Goal: Use online tool/utility: Utilize a website feature to perform a specific function

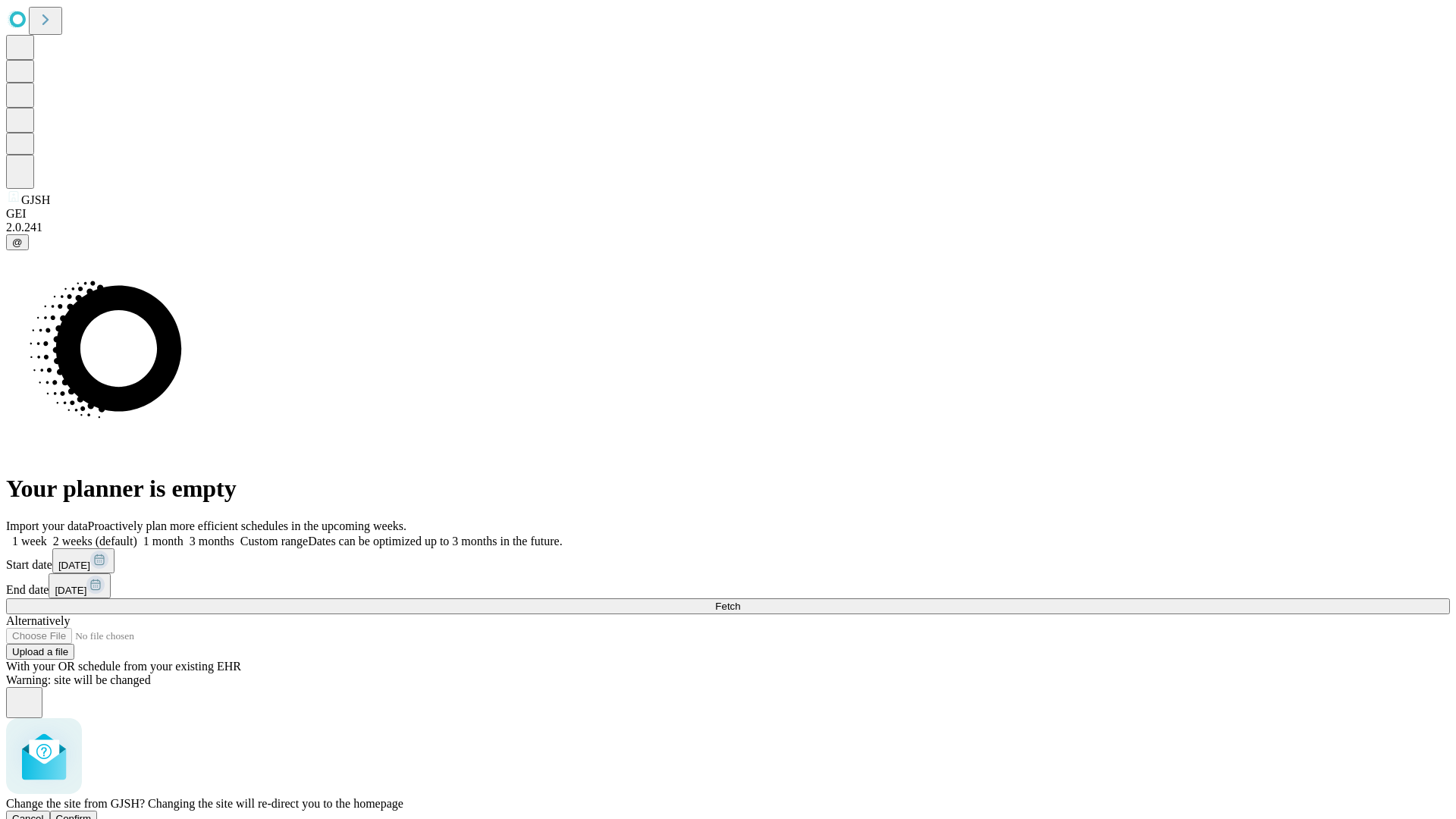
click at [92, 813] on span "Confirm" at bounding box center [74, 819] width 36 height 11
click at [47, 535] on label "1 week" at bounding box center [26, 542] width 41 height 13
click at [740, 601] on span "Fetch" at bounding box center [727, 606] width 25 height 11
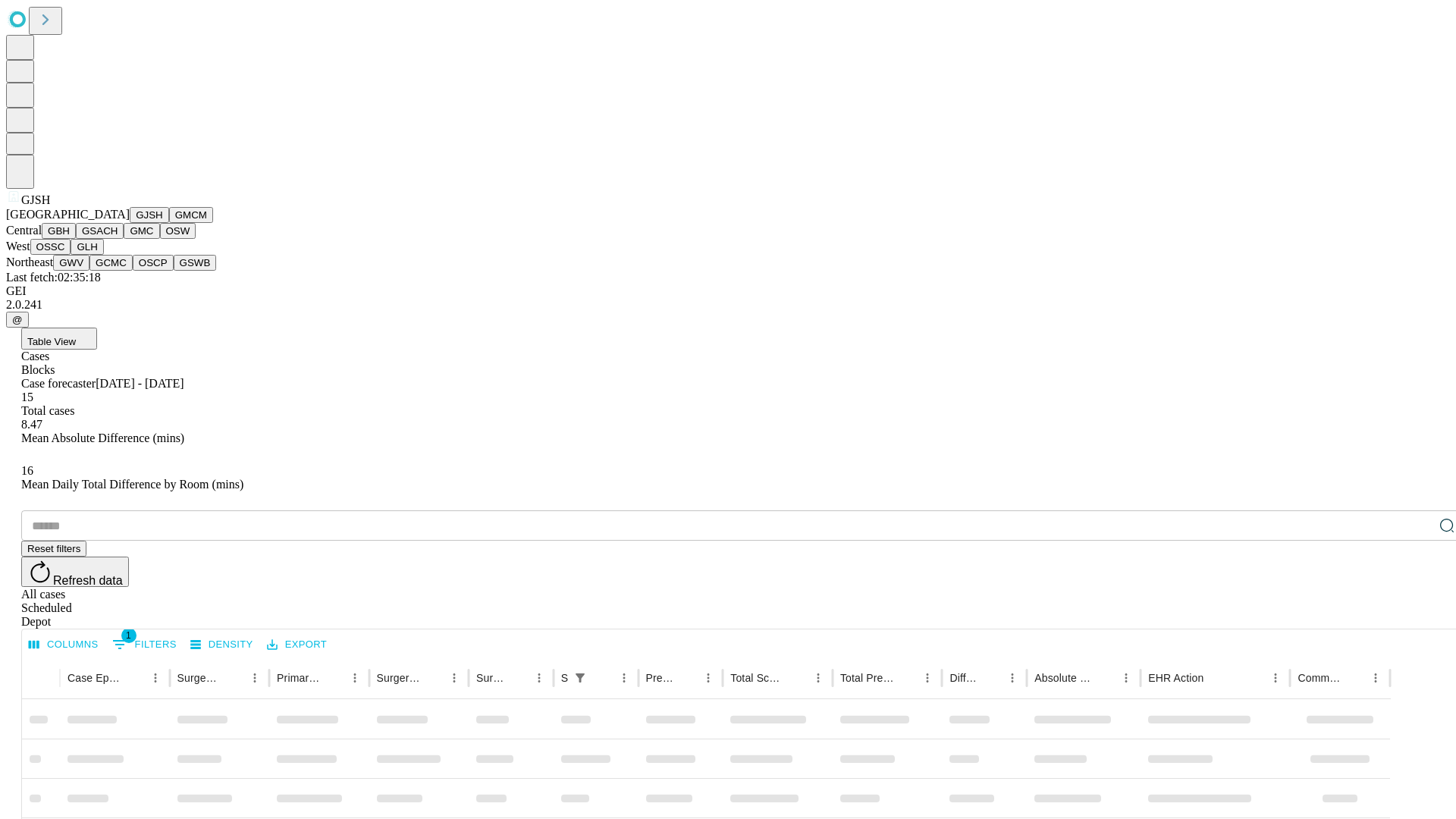
click at [169, 223] on button "GMCM" at bounding box center [191, 214] width 44 height 16
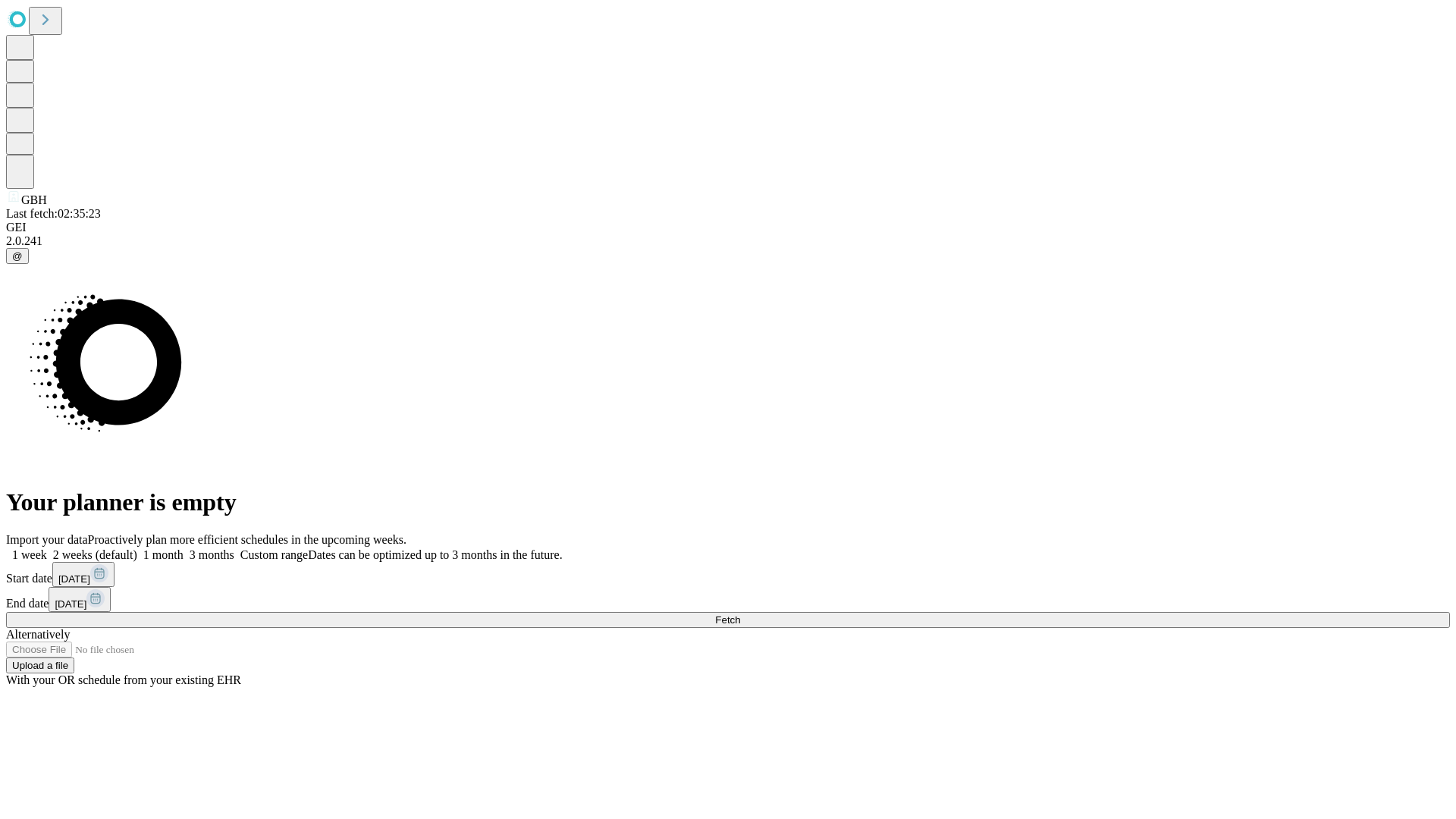
click at [47, 548] on label "1 week" at bounding box center [26, 555] width 41 height 13
click at [740, 614] on span "Fetch" at bounding box center [727, 620] width 25 height 11
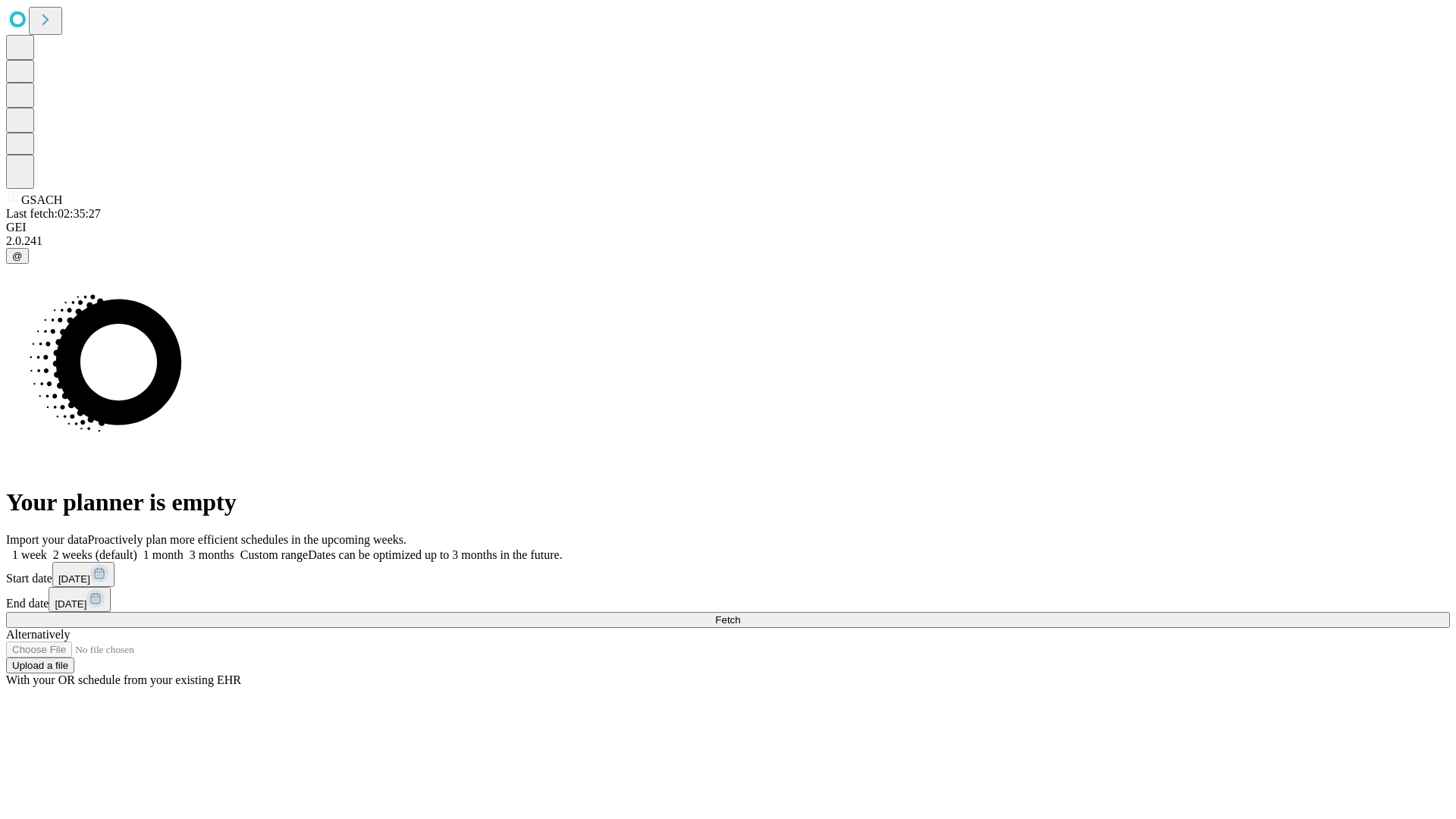
click at [47, 548] on label "1 week" at bounding box center [26, 555] width 41 height 13
click at [740, 614] on span "Fetch" at bounding box center [727, 620] width 25 height 11
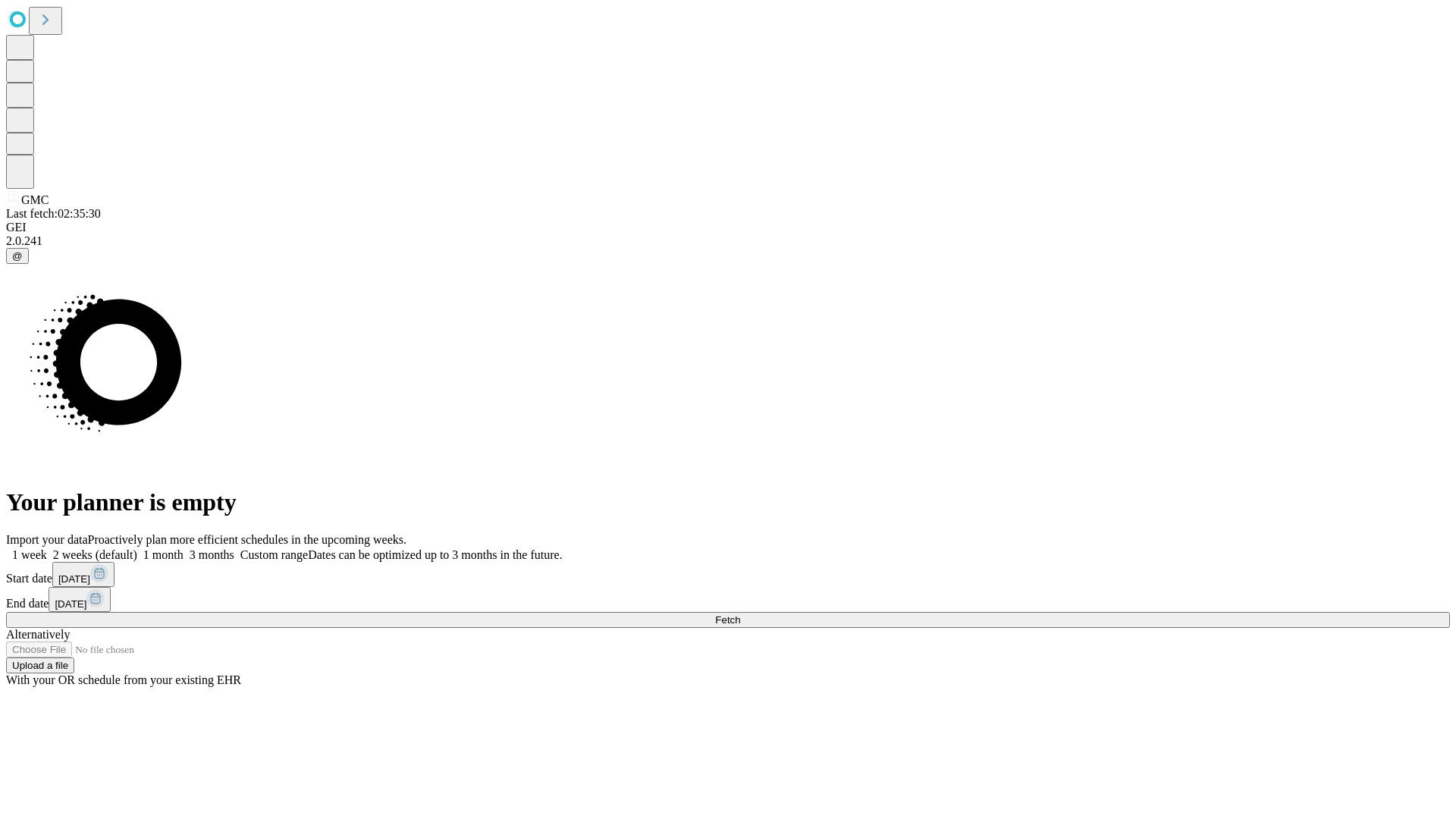
click at [47, 548] on label "1 week" at bounding box center [26, 555] width 41 height 13
click at [740, 614] on span "Fetch" at bounding box center [727, 620] width 25 height 11
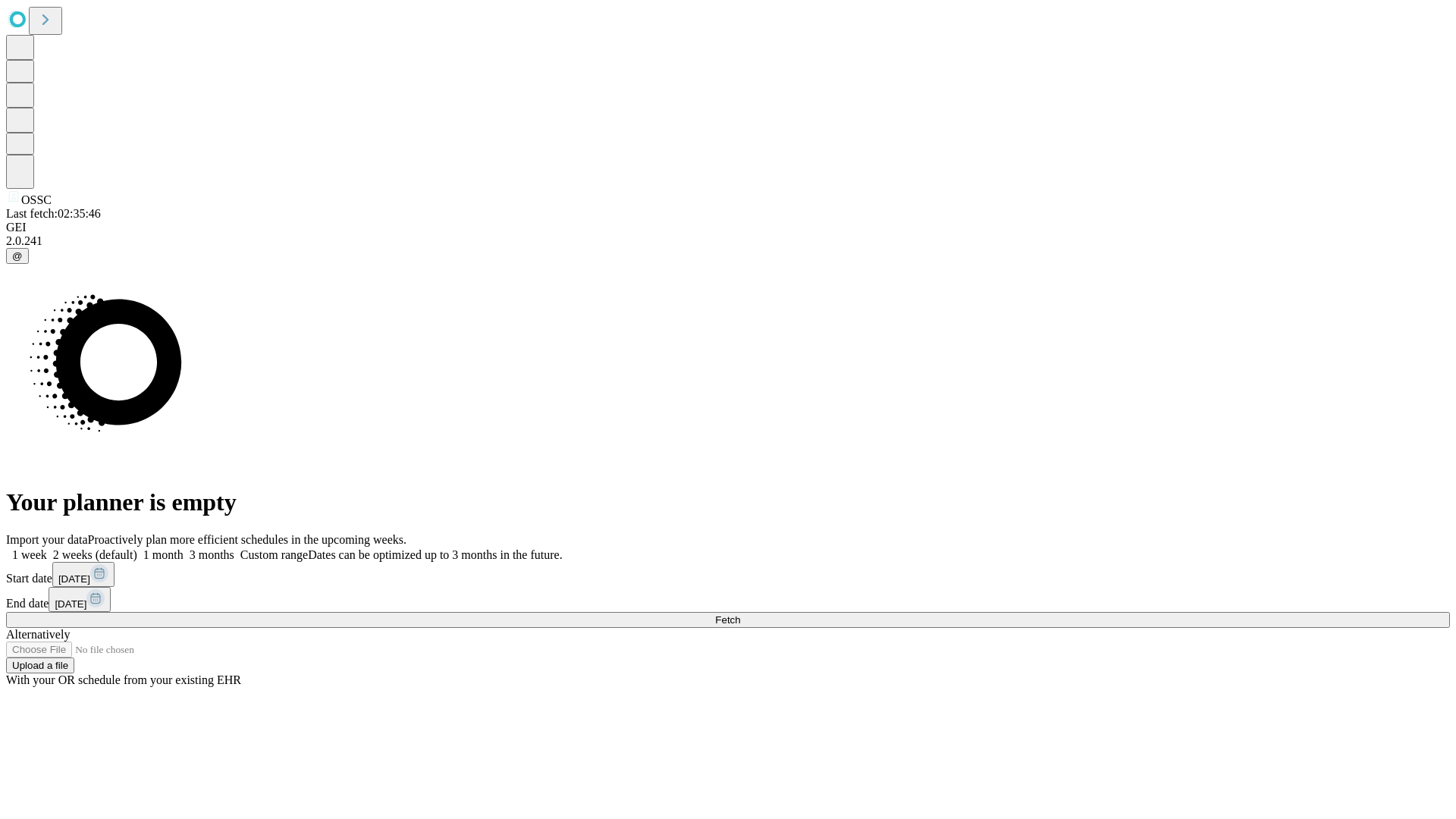
click at [740, 614] on span "Fetch" at bounding box center [727, 620] width 25 height 11
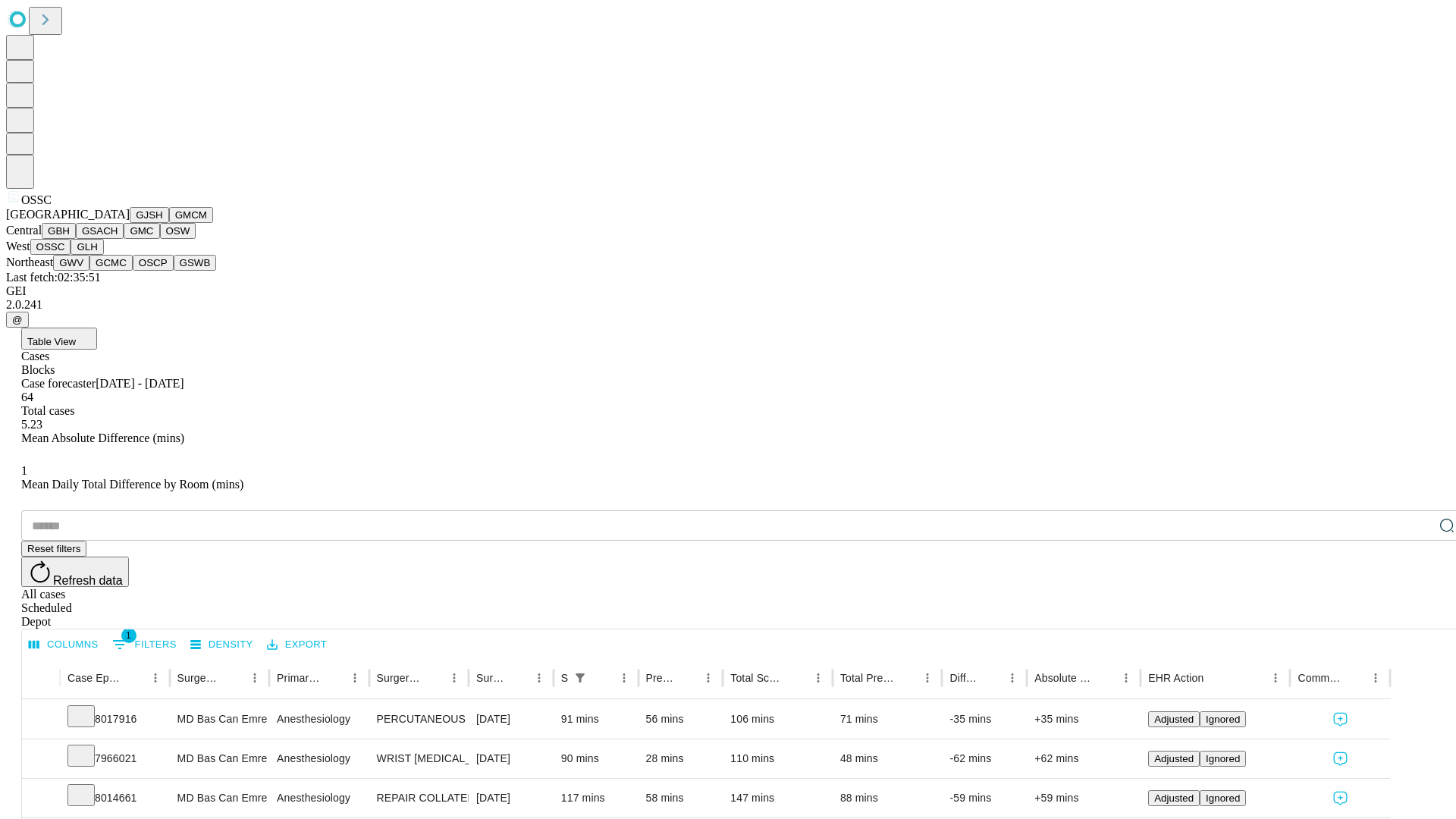
click at [103, 255] on button "GLH" at bounding box center [87, 246] width 33 height 16
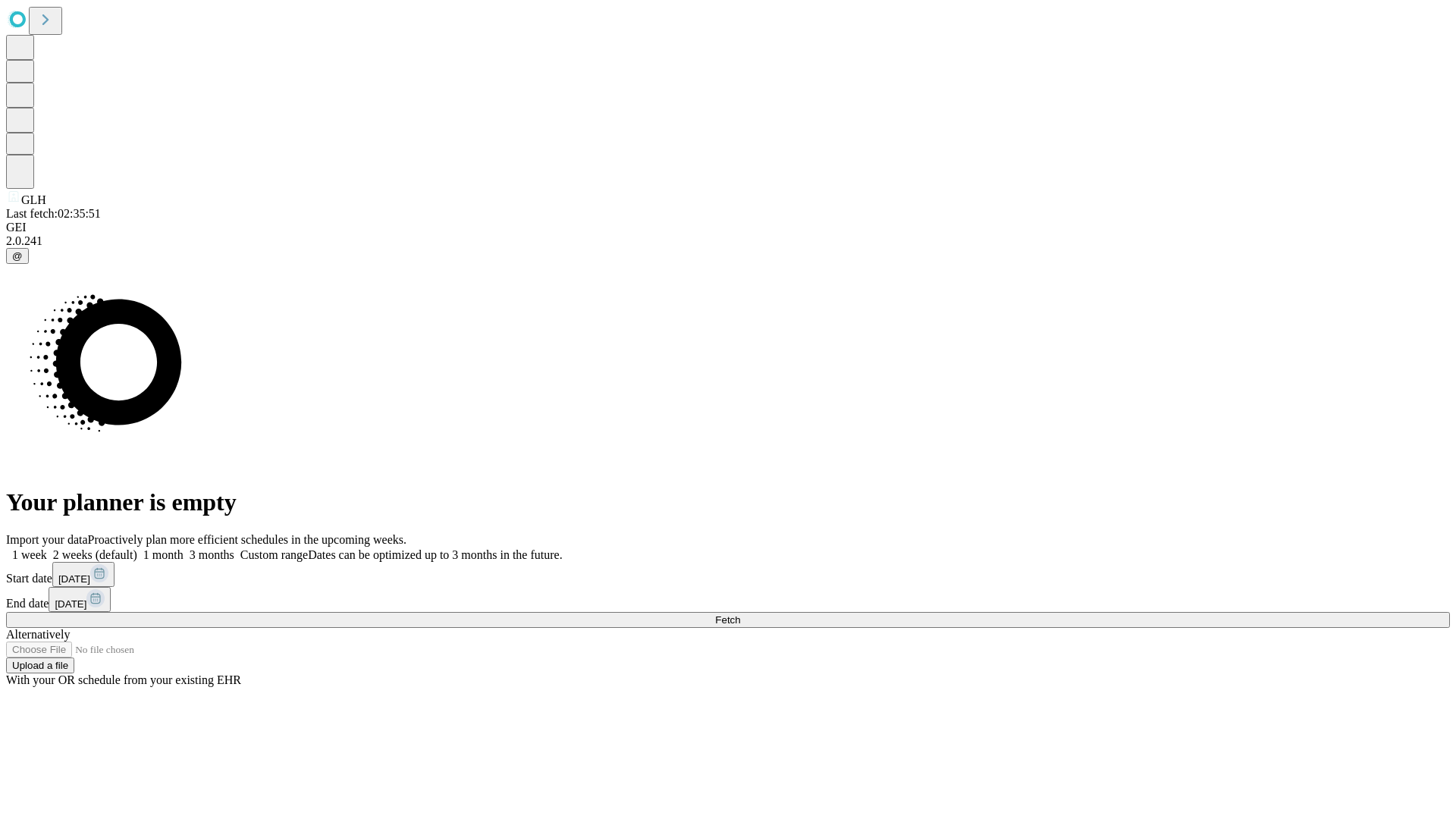
click at [47, 548] on label "1 week" at bounding box center [26, 555] width 41 height 13
click at [740, 614] on span "Fetch" at bounding box center [727, 620] width 25 height 11
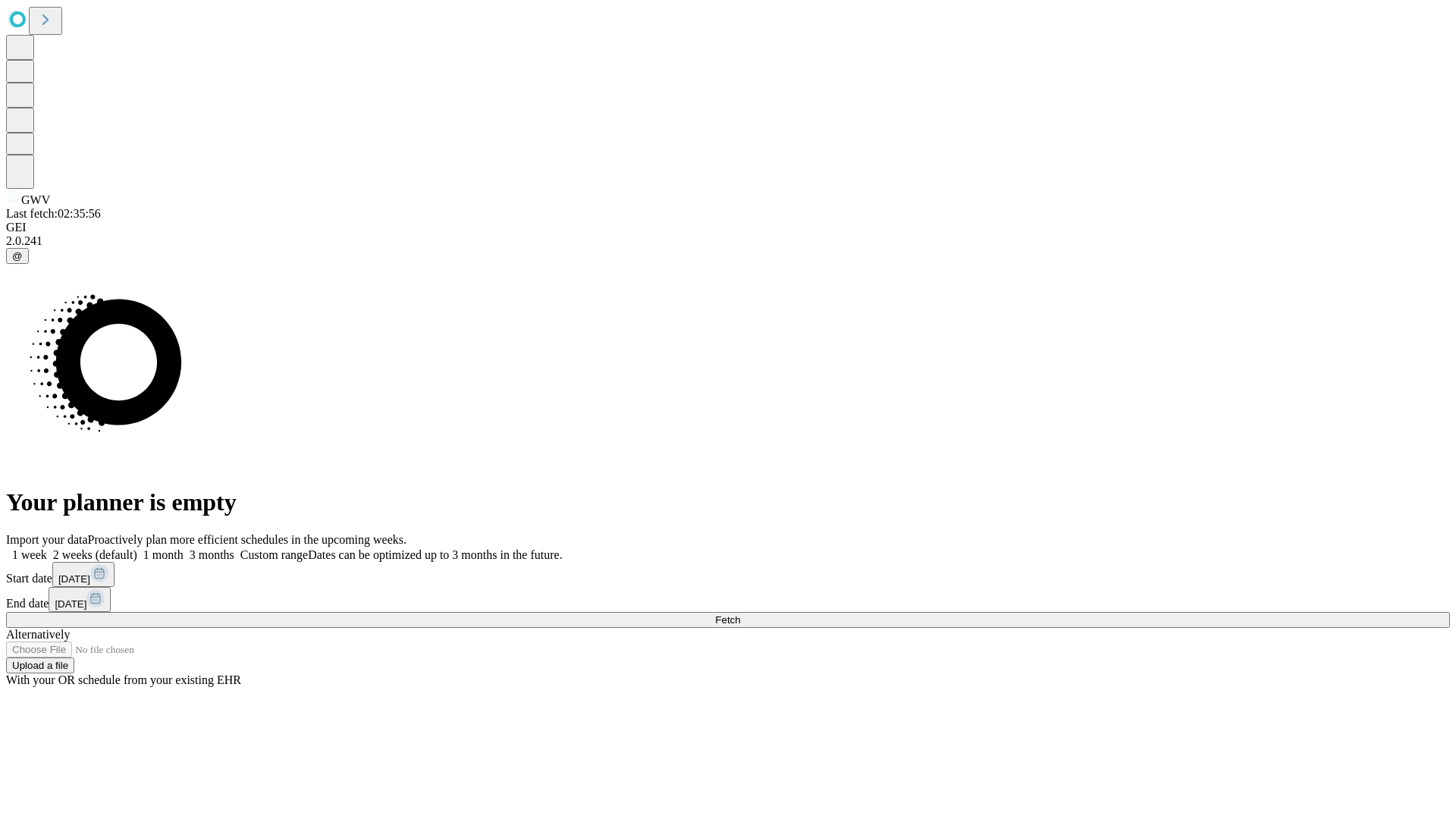
click at [47, 548] on label "1 week" at bounding box center [26, 555] width 41 height 13
click at [740, 614] on span "Fetch" at bounding box center [727, 620] width 25 height 11
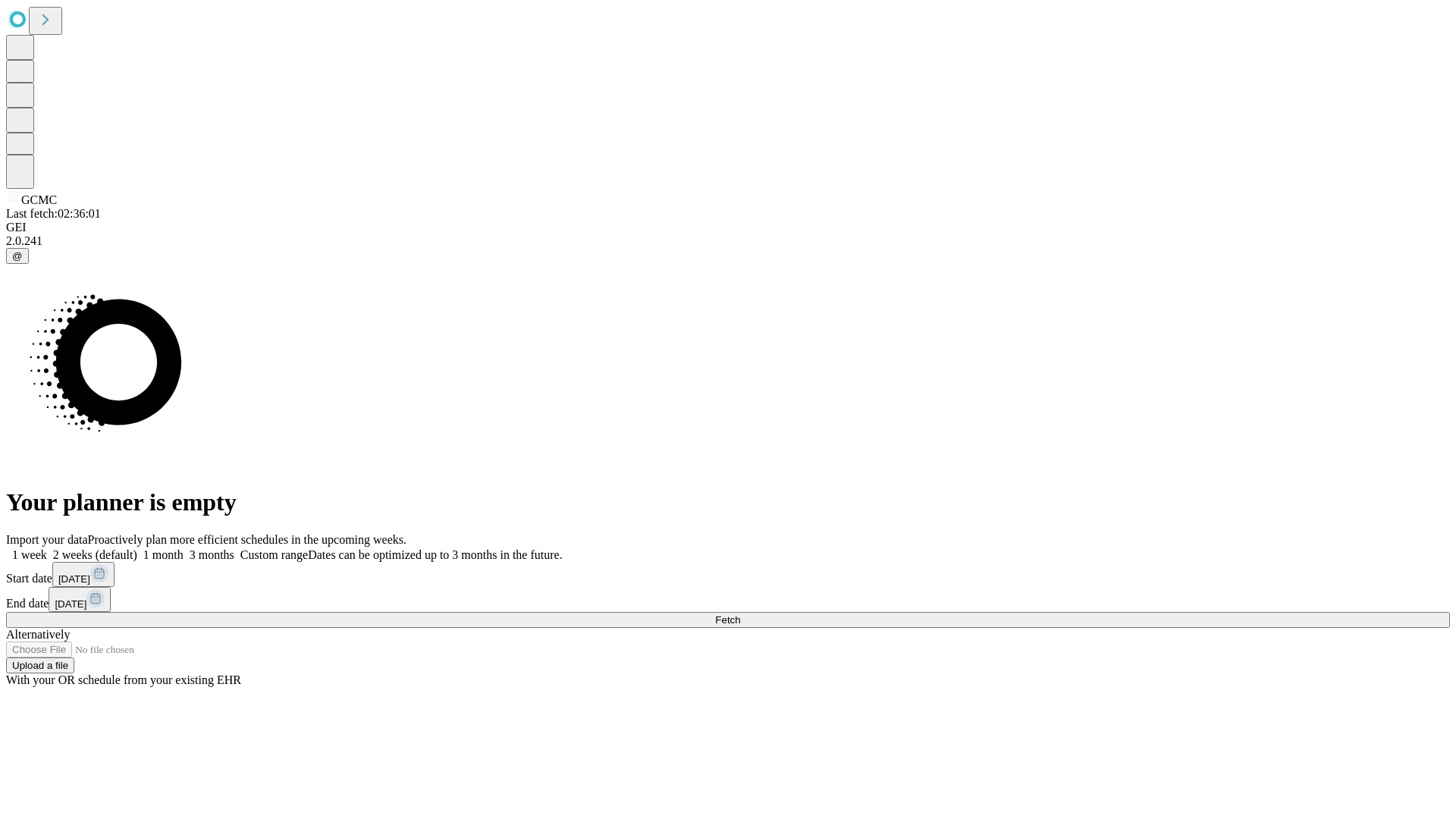
click at [47, 548] on label "1 week" at bounding box center [26, 555] width 41 height 13
click at [740, 614] on span "Fetch" at bounding box center [727, 620] width 25 height 11
click at [47, 548] on label "1 week" at bounding box center [26, 555] width 41 height 13
click at [740, 614] on span "Fetch" at bounding box center [727, 620] width 25 height 11
click at [47, 548] on label "1 week" at bounding box center [26, 555] width 41 height 13
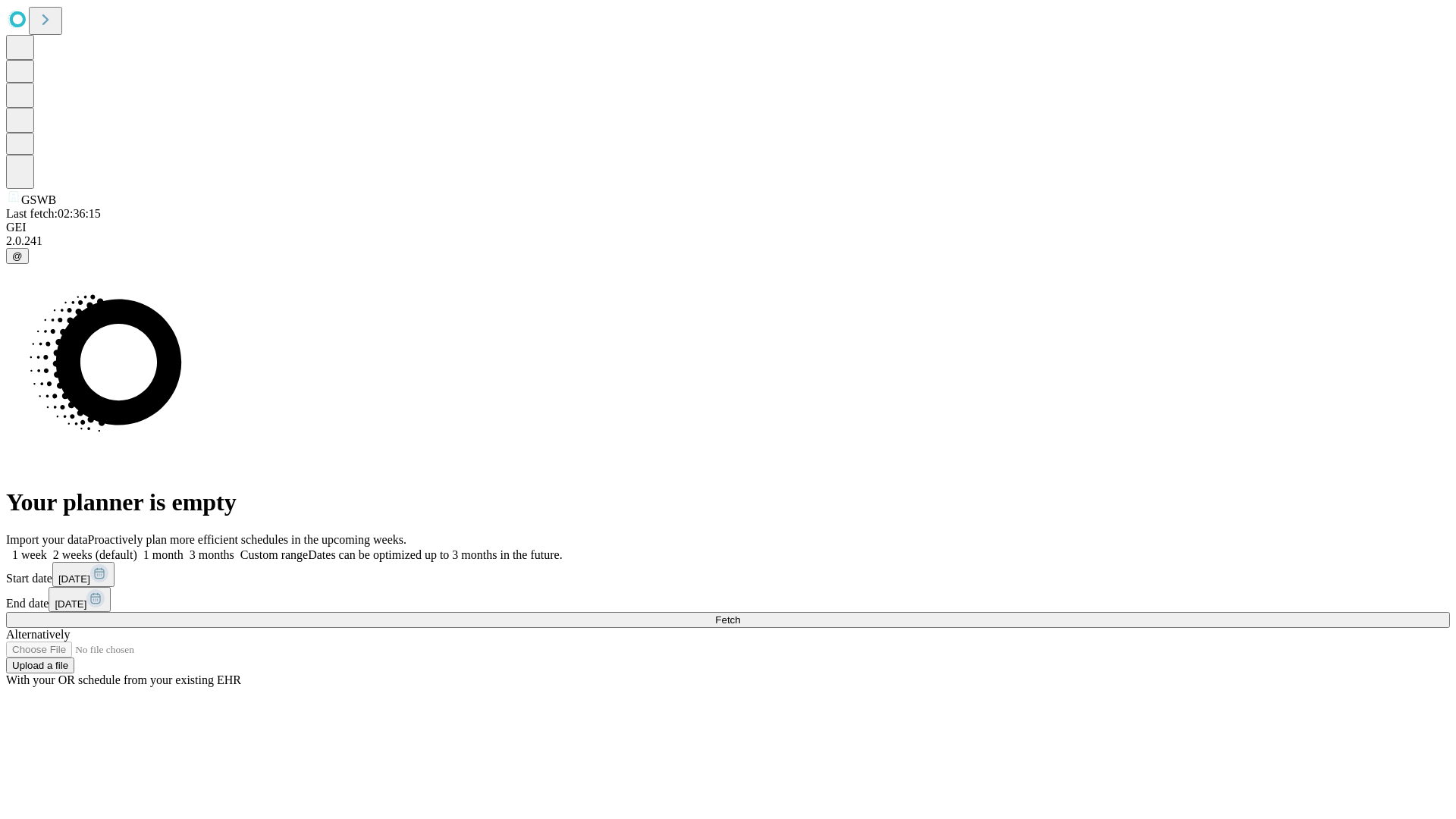
click at [740, 614] on span "Fetch" at bounding box center [727, 620] width 25 height 11
